Goal: Task Accomplishment & Management: Use online tool/utility

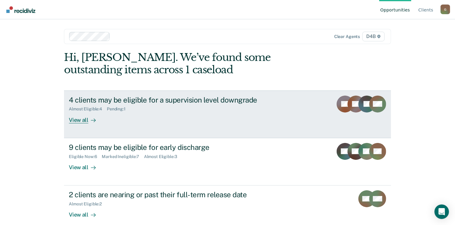
click at [70, 119] on div "View all" at bounding box center [86, 118] width 34 height 12
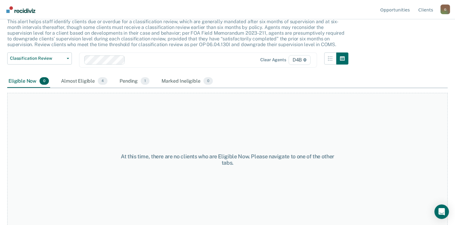
scroll to position [41, 0]
click at [47, 82] on span "0" at bounding box center [44, 81] width 9 height 8
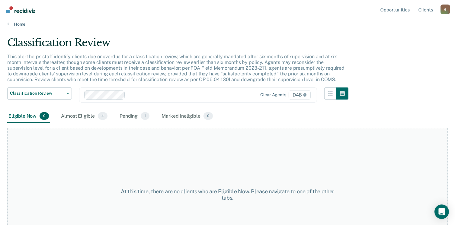
scroll to position [0, 0]
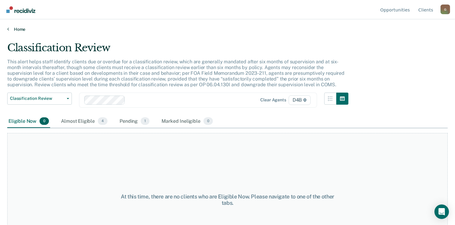
click at [14, 29] on link "Home" at bounding box center [227, 29] width 441 height 5
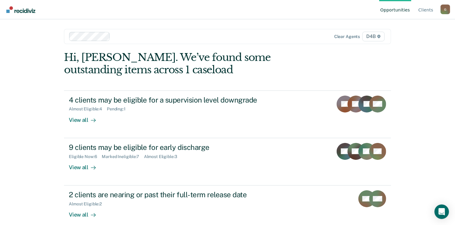
scroll to position [7, 0]
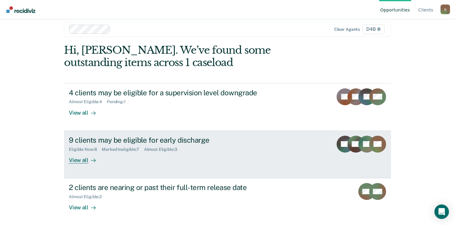
click at [77, 161] on div "View all" at bounding box center [86, 158] width 34 height 12
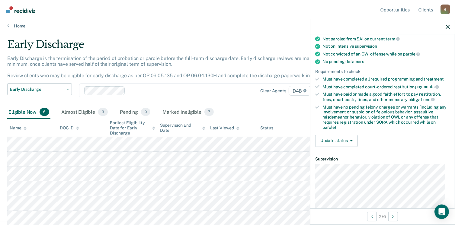
scroll to position [110, 0]
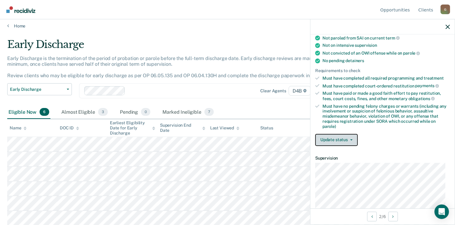
click at [352, 136] on button "Update status" at bounding box center [336, 140] width 43 height 12
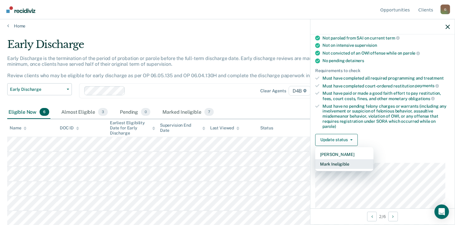
click at [342, 161] on button "Mark Ineligible" at bounding box center [344, 165] width 58 height 10
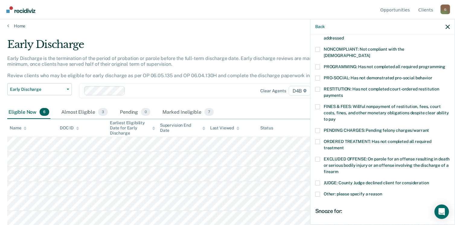
click at [320, 65] on span at bounding box center [317, 67] width 5 height 5
click at [446, 65] on input "PROGRAMMING: Has not completed all required programming" at bounding box center [446, 65] width 0 height 0
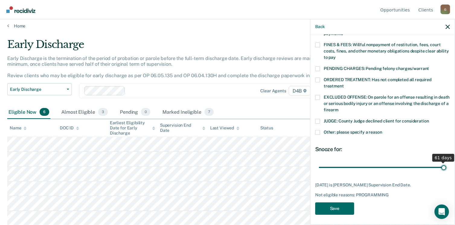
scroll to position [166, 0]
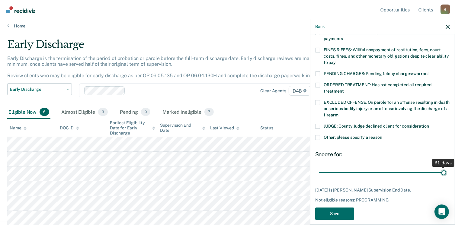
drag, startPoint x: 379, startPoint y: 161, endPoint x: 462, endPoint y: 145, distance: 84.4
type input "61"
click at [447, 168] on input "range" at bounding box center [383, 173] width 128 height 11
click at [334, 208] on button "Save" at bounding box center [334, 214] width 39 height 12
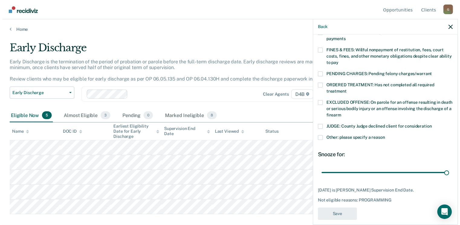
scroll to position [0, 0]
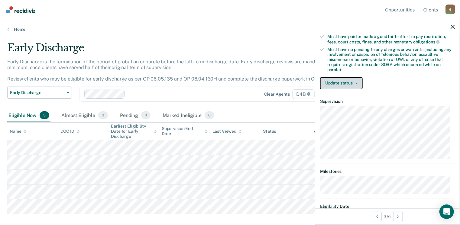
click at [355, 79] on button "Update status" at bounding box center [341, 83] width 43 height 12
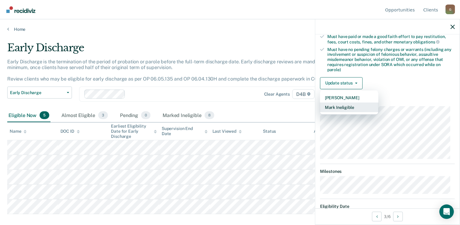
click at [352, 106] on button "Mark Ineligible" at bounding box center [349, 108] width 58 height 10
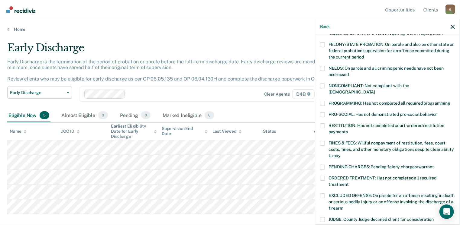
scroll to position [74, 0]
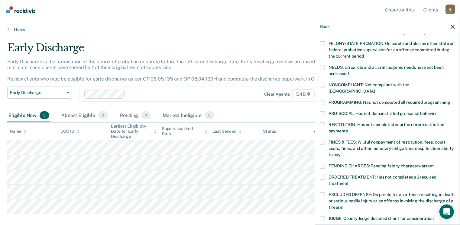
click at [324, 85] on span at bounding box center [322, 85] width 5 height 5
click at [375, 89] on input "NONCOMPLIANT: Not compliant with the [DEMOGRAPHIC_DATA]" at bounding box center [375, 89] width 0 height 0
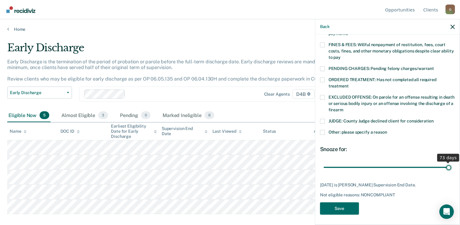
scroll to position [166, 0]
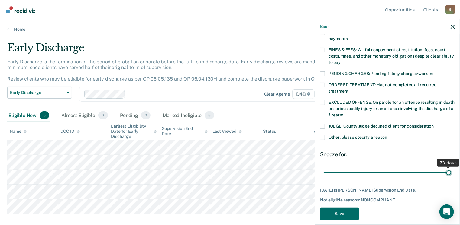
drag, startPoint x: 373, startPoint y: 161, endPoint x: 462, endPoint y: 153, distance: 88.7
type input "73"
click at [451, 168] on input "range" at bounding box center [388, 173] width 128 height 11
click at [344, 208] on button "Save" at bounding box center [339, 214] width 39 height 12
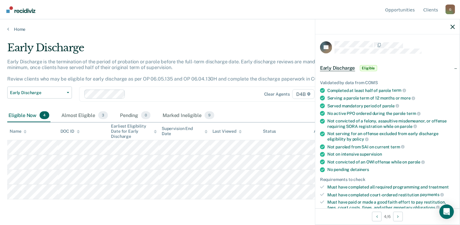
scroll to position [0, 0]
click at [371, 67] on span "Eligible" at bounding box center [368, 69] width 17 height 6
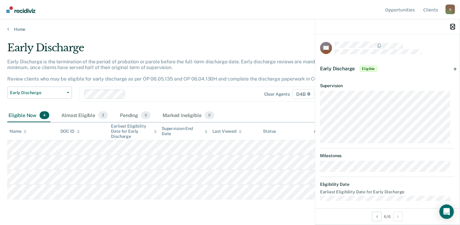
click at [452, 24] on button "button" at bounding box center [452, 26] width 4 height 5
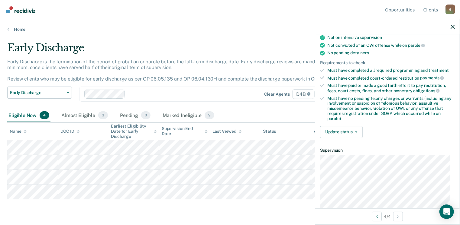
scroll to position [118, 0]
click at [355, 131] on icon "button" at bounding box center [356, 131] width 2 height 1
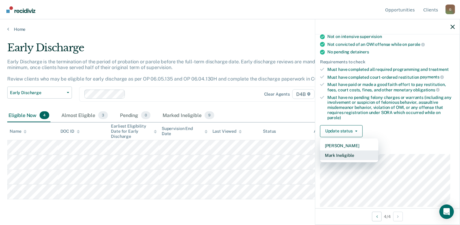
click at [344, 152] on button "Mark Ineligible" at bounding box center [349, 156] width 58 height 10
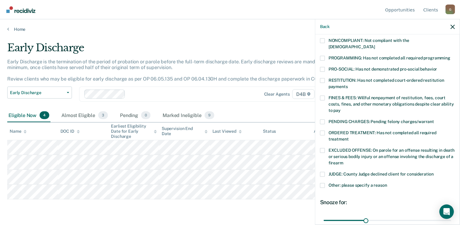
click at [322, 40] on span at bounding box center [322, 40] width 5 height 5
click at [375, 45] on input "NONCOMPLIANT: Not compliant with the [DEMOGRAPHIC_DATA]" at bounding box center [375, 45] width 0 height 0
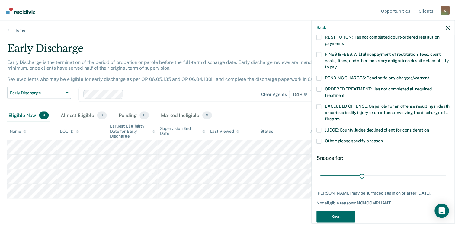
scroll to position [166, 0]
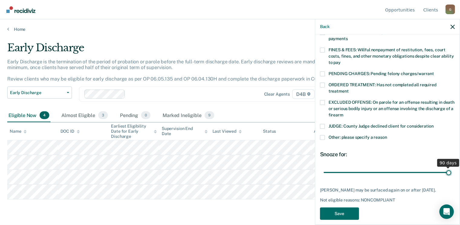
drag, startPoint x: 366, startPoint y: 166, endPoint x: 462, endPoint y: 163, distance: 96.1
type input "90"
click at [451, 168] on input "range" at bounding box center [388, 173] width 128 height 11
click at [347, 208] on button "Save" at bounding box center [339, 214] width 39 height 12
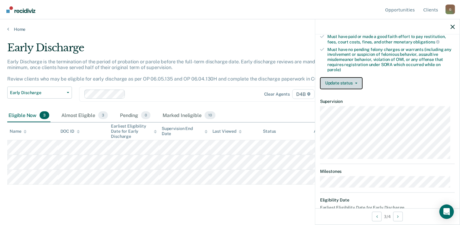
click at [356, 79] on button "Update status" at bounding box center [341, 83] width 43 height 12
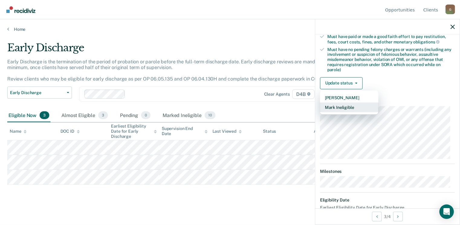
click at [337, 104] on button "Mark Ineligible" at bounding box center [349, 108] width 58 height 10
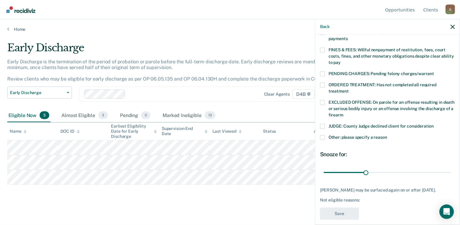
click at [321, 48] on span at bounding box center [322, 50] width 5 height 5
click at [341, 60] on input "FINES & FEES: Willful nonpayment of restitution, fees, court costs, fines, and …" at bounding box center [341, 60] width 0 height 0
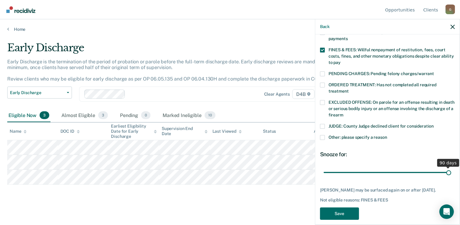
drag, startPoint x: 365, startPoint y: 166, endPoint x: 456, endPoint y: 168, distance: 91.0
type input "90"
click at [451, 168] on input "range" at bounding box center [388, 173] width 128 height 11
click at [346, 209] on button "Save" at bounding box center [339, 214] width 39 height 12
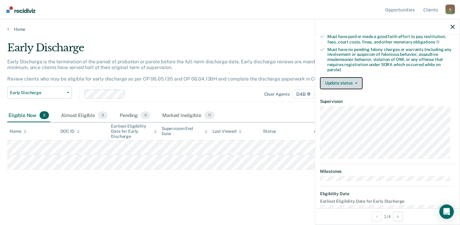
click at [355, 83] on icon "button" at bounding box center [356, 83] width 2 height 1
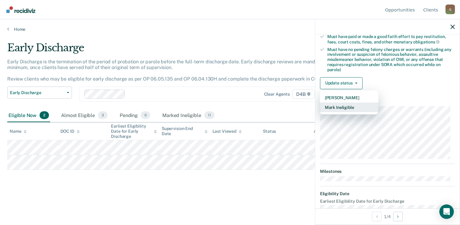
click at [352, 107] on button "Mark Ineligible" at bounding box center [349, 108] width 58 height 10
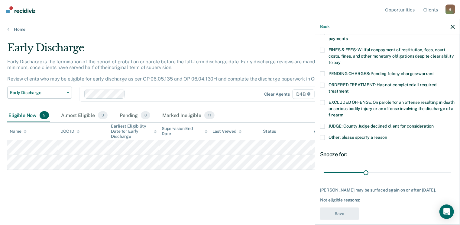
click at [322, 48] on span at bounding box center [322, 50] width 5 height 5
click at [341, 60] on input "FINES & FEES: Willful nonpayment of restitution, fees, court costs, fines, and …" at bounding box center [341, 60] width 0 height 0
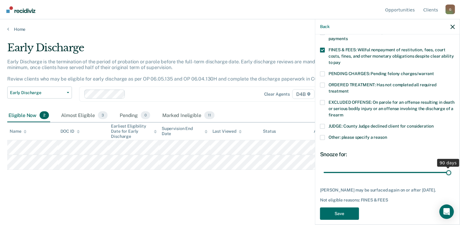
drag, startPoint x: 366, startPoint y: 166, endPoint x: 460, endPoint y: 164, distance: 94.9
type input "90"
click at [451, 168] on input "range" at bounding box center [388, 173] width 128 height 11
click at [338, 208] on button "Save" at bounding box center [339, 214] width 39 height 12
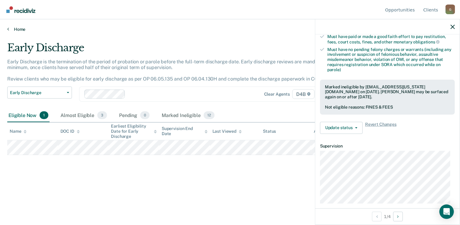
click at [17, 28] on link "Home" at bounding box center [229, 29] width 445 height 5
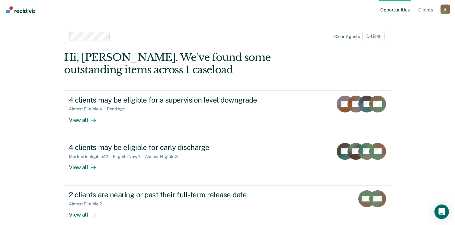
scroll to position [7, 0]
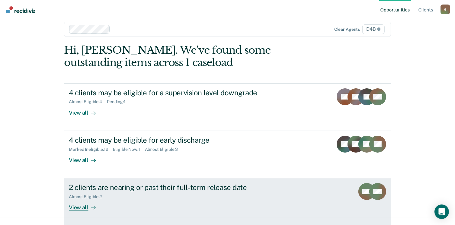
click at [82, 208] on div "View all" at bounding box center [86, 206] width 34 height 12
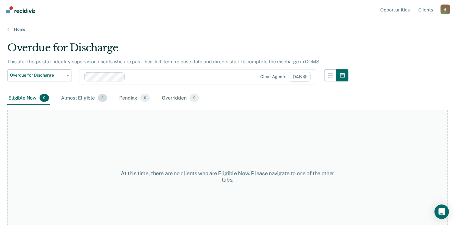
click at [95, 100] on div "Almost Eligible 2" at bounding box center [84, 98] width 49 height 13
